Goal: Task Accomplishment & Management: Use online tool/utility

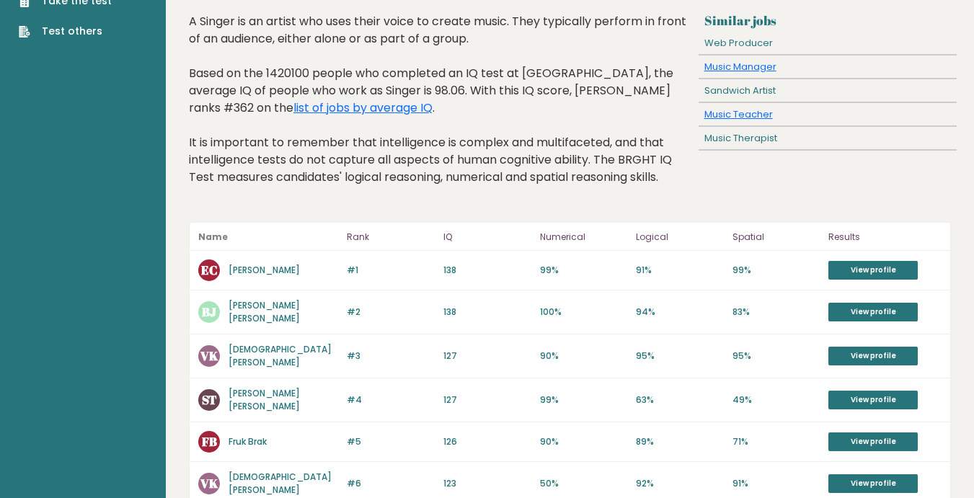
scroll to position [81, 0]
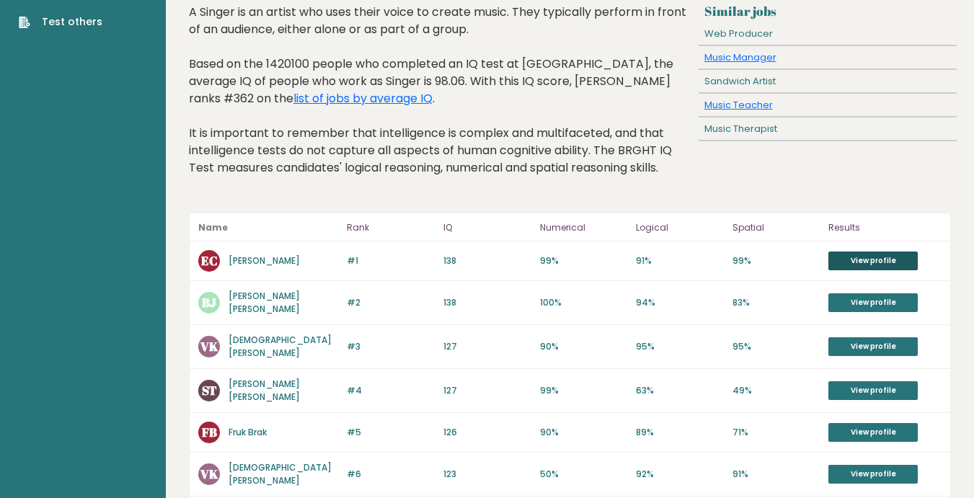
click at [878, 255] on link "View profile" at bounding box center [872, 261] width 89 height 19
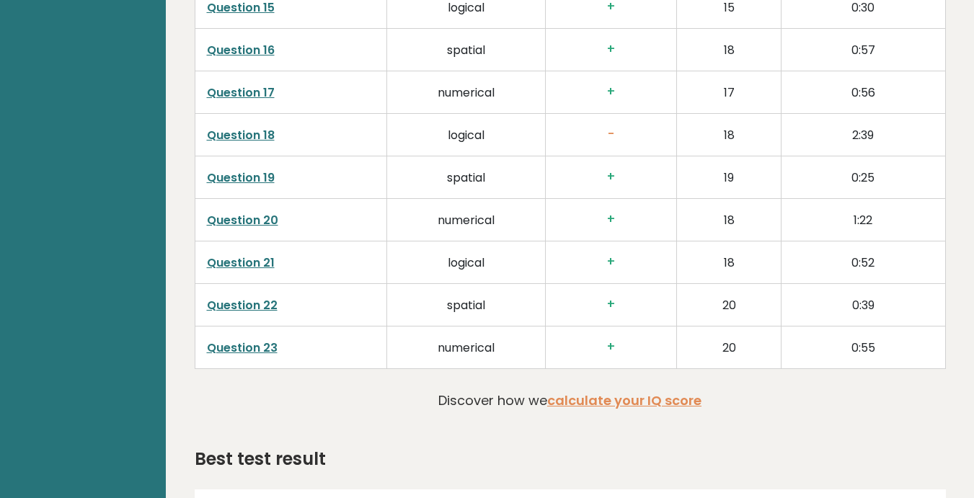
scroll to position [2882, 0]
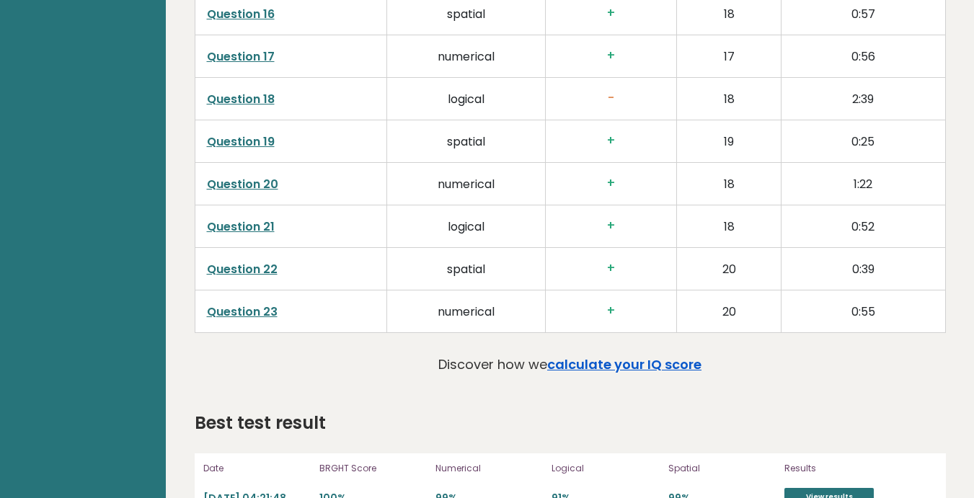
click at [591, 355] on link "calculate your IQ score" at bounding box center [624, 364] width 154 height 18
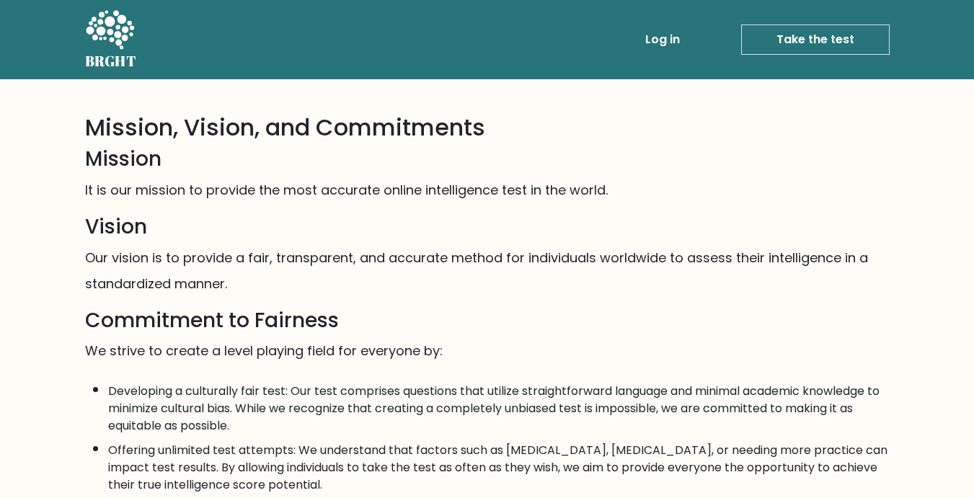
click at [801, 40] on link "Take the test" at bounding box center [815, 40] width 149 height 30
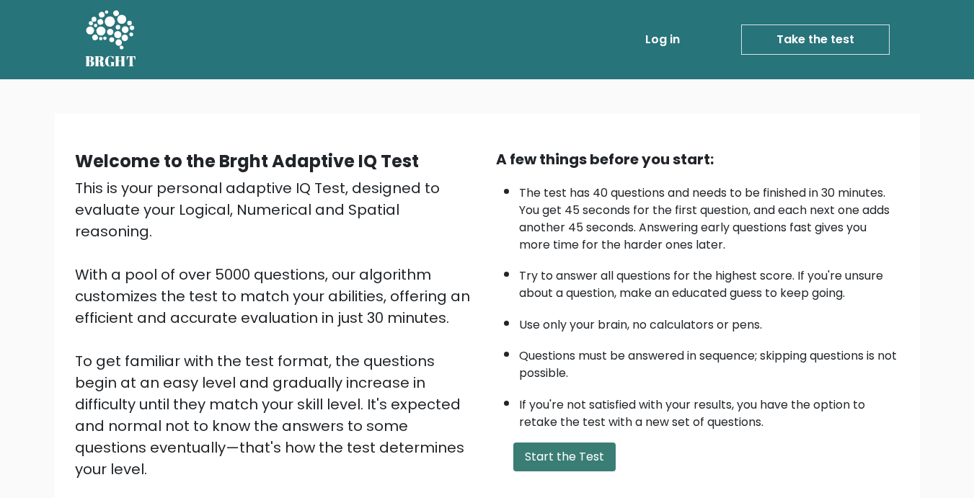
click at [567, 464] on button "Start the Test" at bounding box center [564, 457] width 102 height 29
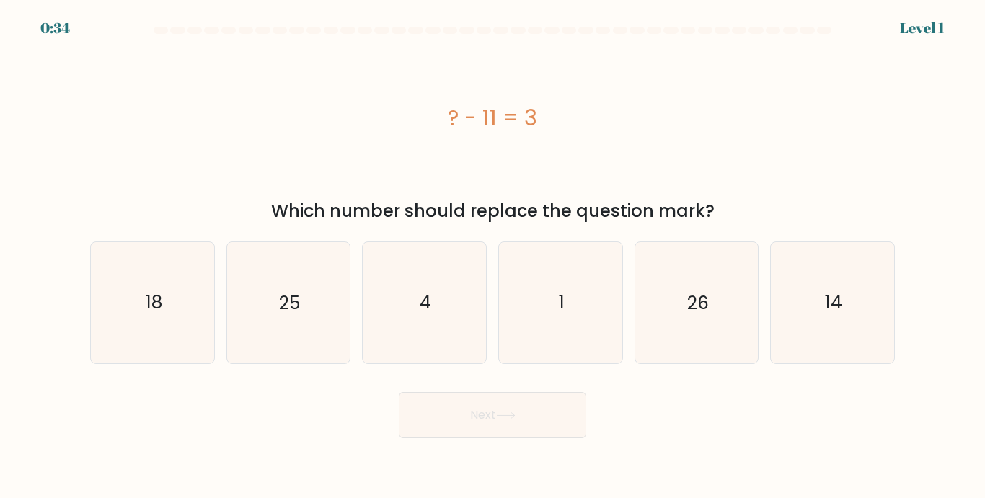
drag, startPoint x: 274, startPoint y: 211, endPoint x: 763, endPoint y: 198, distance: 489.0
click at [763, 198] on div "? - 11 = 3 Which number should replace the question mark?" at bounding box center [492, 133] width 822 height 181
copy div "Which number should replace the question mark?"
